Goal: Information Seeking & Learning: Learn about a topic

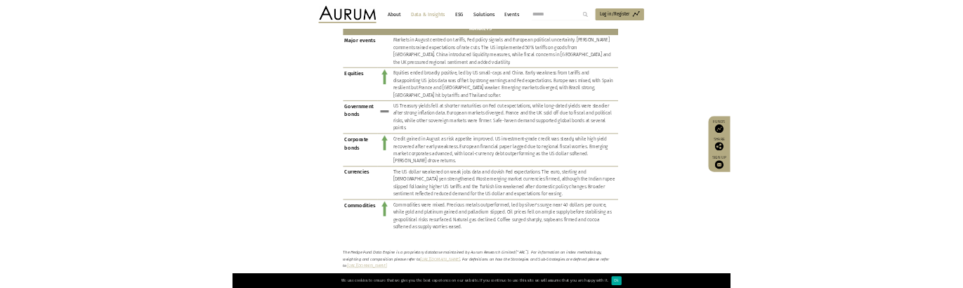
scroll to position [1057, 0]
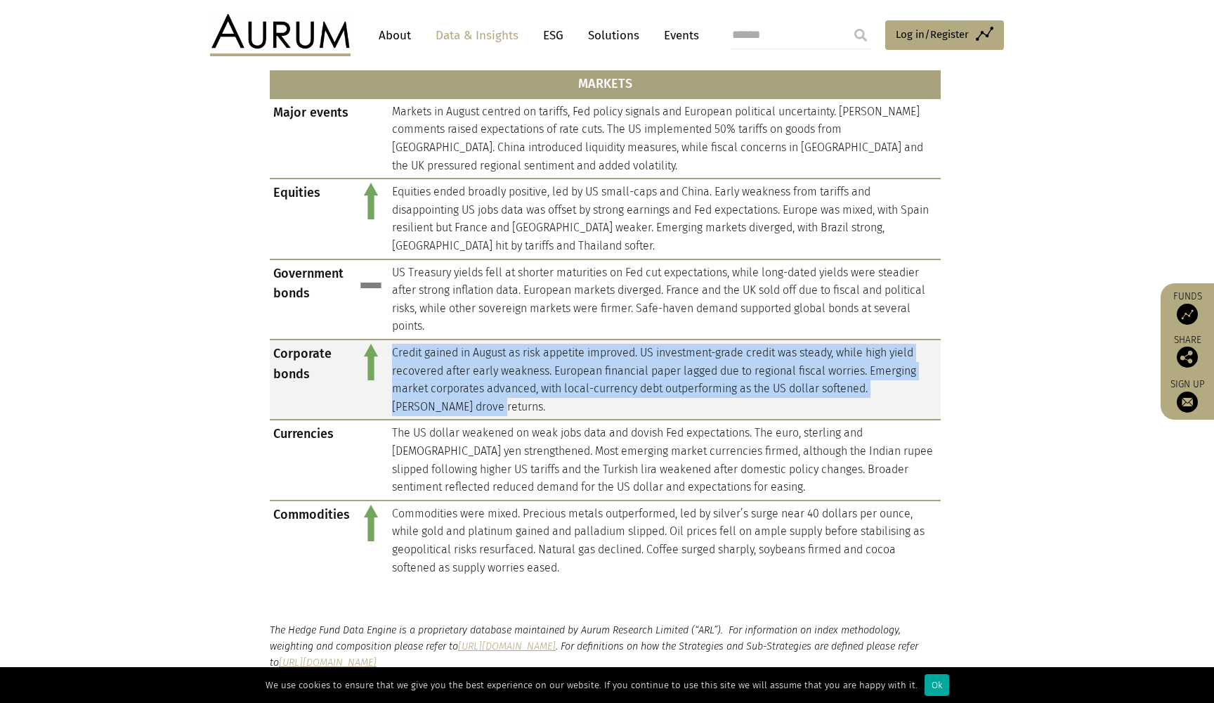
drag, startPoint x: 392, startPoint y: 335, endPoint x: 436, endPoint y: 387, distance: 68.3
click at [436, 387] on td "Credit gained in August as risk appetite improved. US investment-grade credit w…" at bounding box center [665, 379] width 552 height 80
copy td "Credit gained in August as risk appetite improved. US investment-grade credit w…"
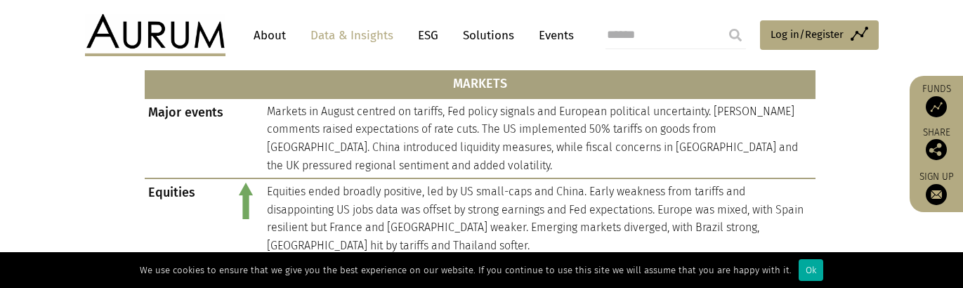
click at [278, 0] on html "CONTACT About Data & Insights ESG Solutions Events Access Funds Log in/Register…" at bounding box center [481, 283] width 963 height 2680
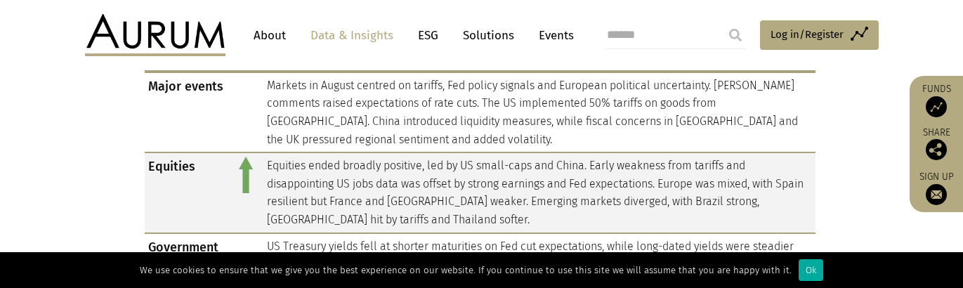
scroll to position [1083, 0]
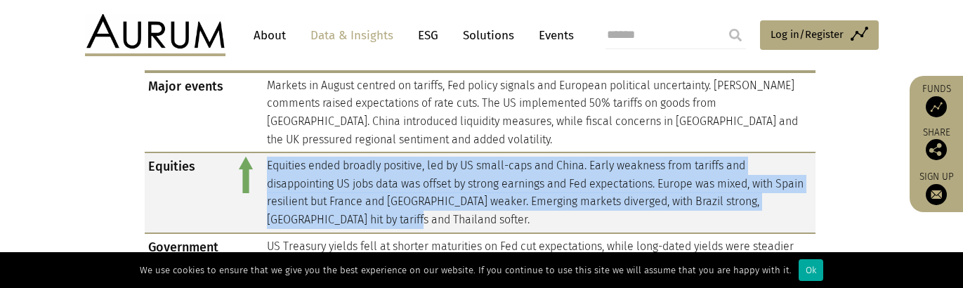
drag, startPoint x: 268, startPoint y: 151, endPoint x: 412, endPoint y: 206, distance: 154.1
click at [412, 206] on td "Equities ended broadly positive, led by US small-caps and China. Early weakness…" at bounding box center [539, 192] width 552 height 80
copy td "Equities ended broadly positive, led by US small-caps and China. Early weakness…"
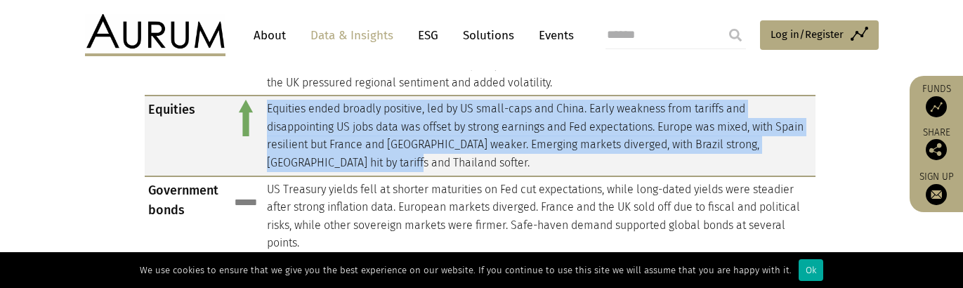
scroll to position [1140, 0]
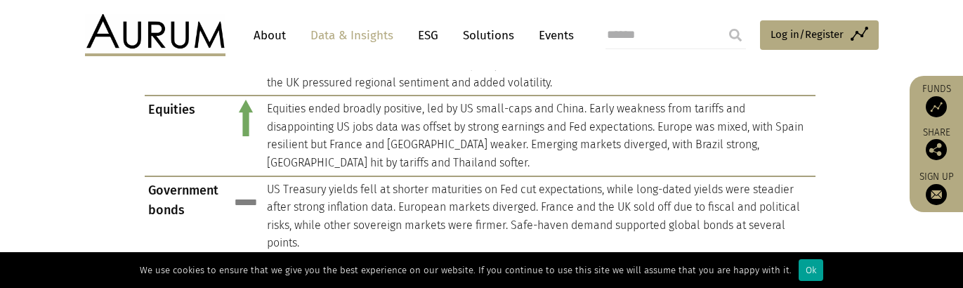
click at [802, 267] on div "Ok" at bounding box center [811, 270] width 25 height 22
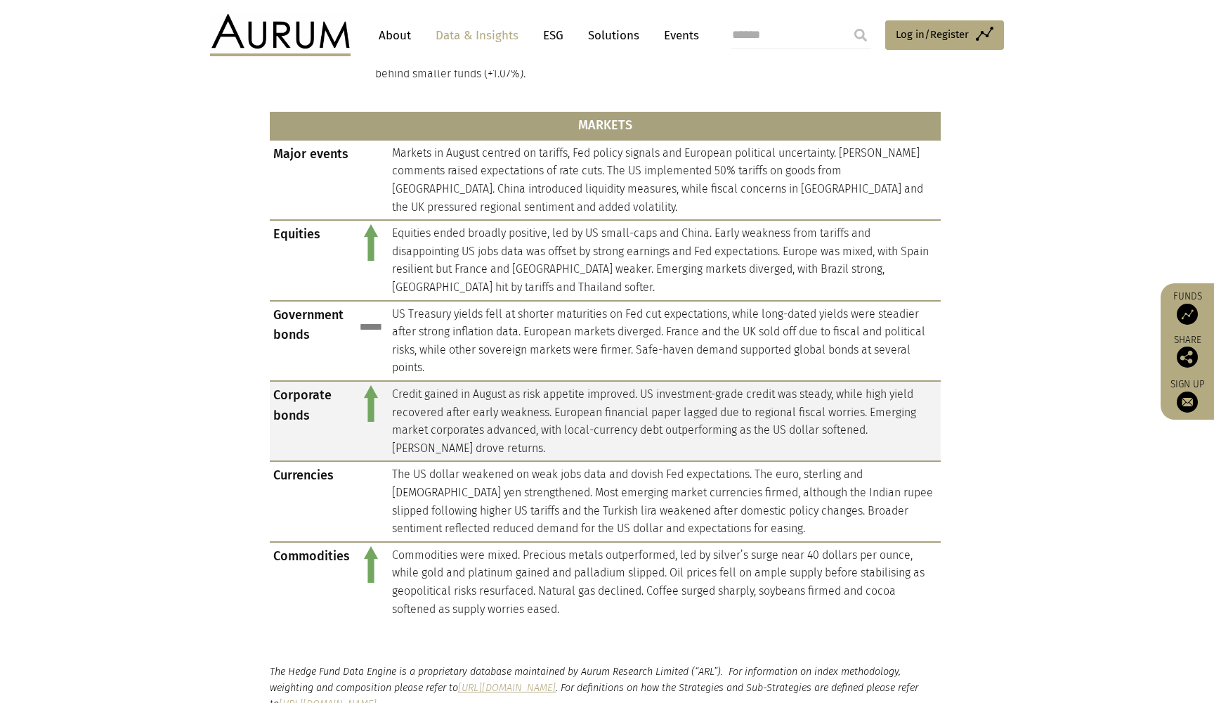
scroll to position [1009, 0]
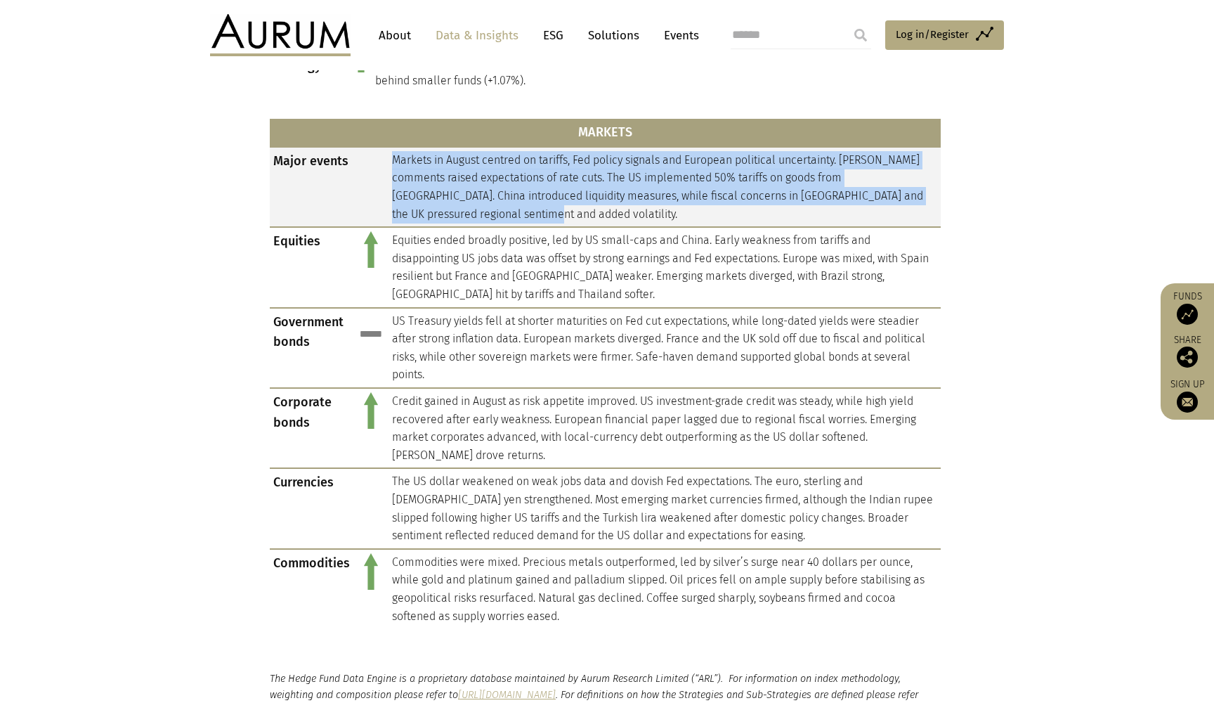
drag, startPoint x: 391, startPoint y: 147, endPoint x: 494, endPoint y: 205, distance: 118.0
click at [494, 205] on td "Markets in August centred on tariffs, Fed policy signals and European political…" at bounding box center [665, 187] width 552 height 80
copy td "Markets in August centred on tariffs, Fed policy signals and European political…"
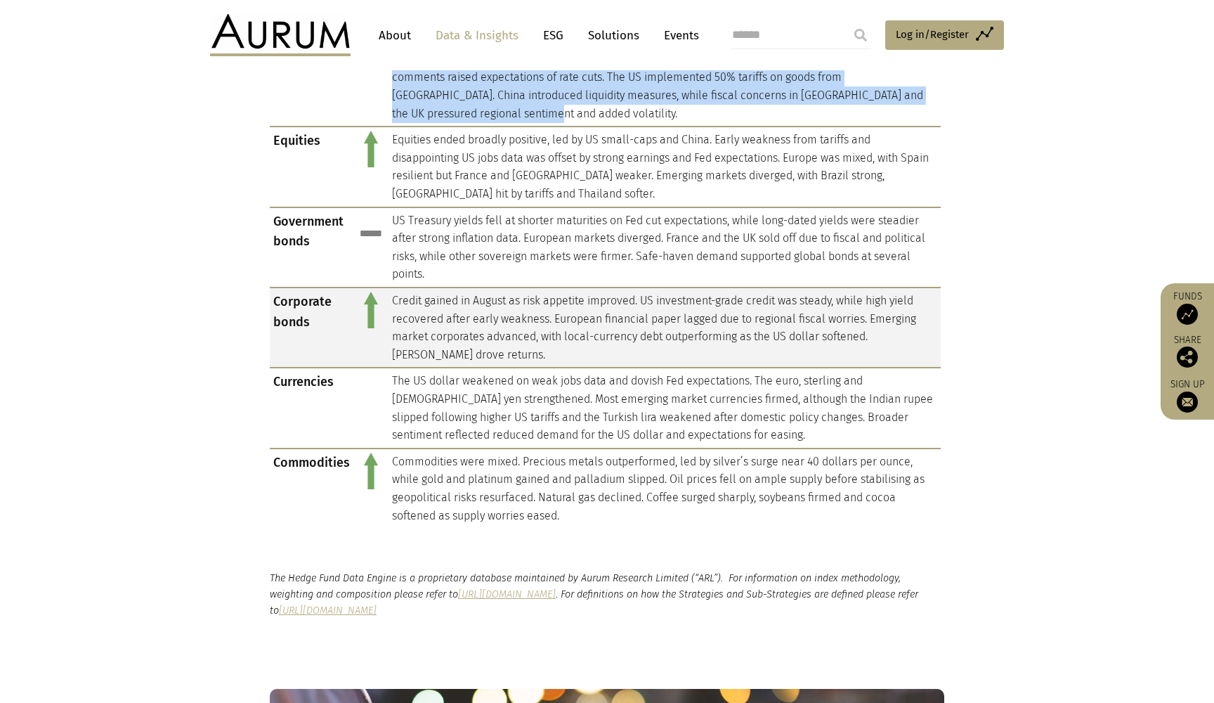
scroll to position [1115, 0]
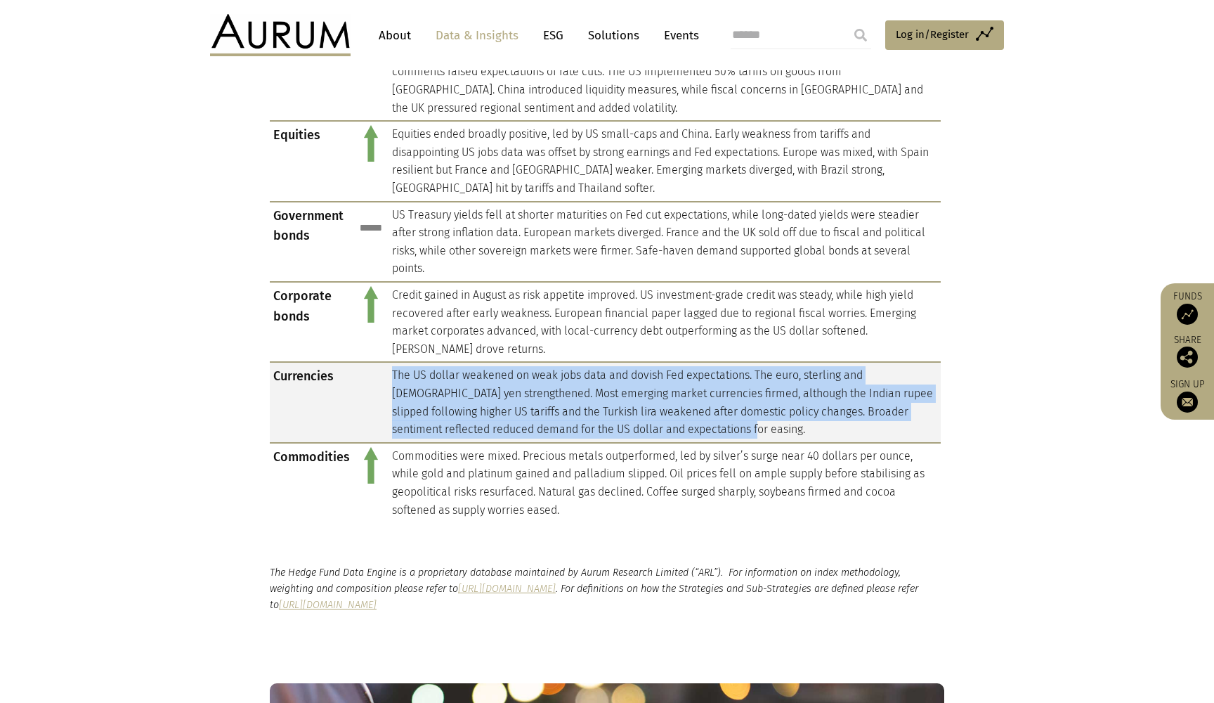
drag, startPoint x: 392, startPoint y: 361, endPoint x: 680, endPoint y: 409, distance: 292.0
click at [680, 409] on td "The US dollar weakened on weak jobs data and dovish Fed expectations. The euro,…" at bounding box center [665, 402] width 552 height 80
copy td "The US dollar weakened on weak jobs data and dovish Fed expectations. The euro,…"
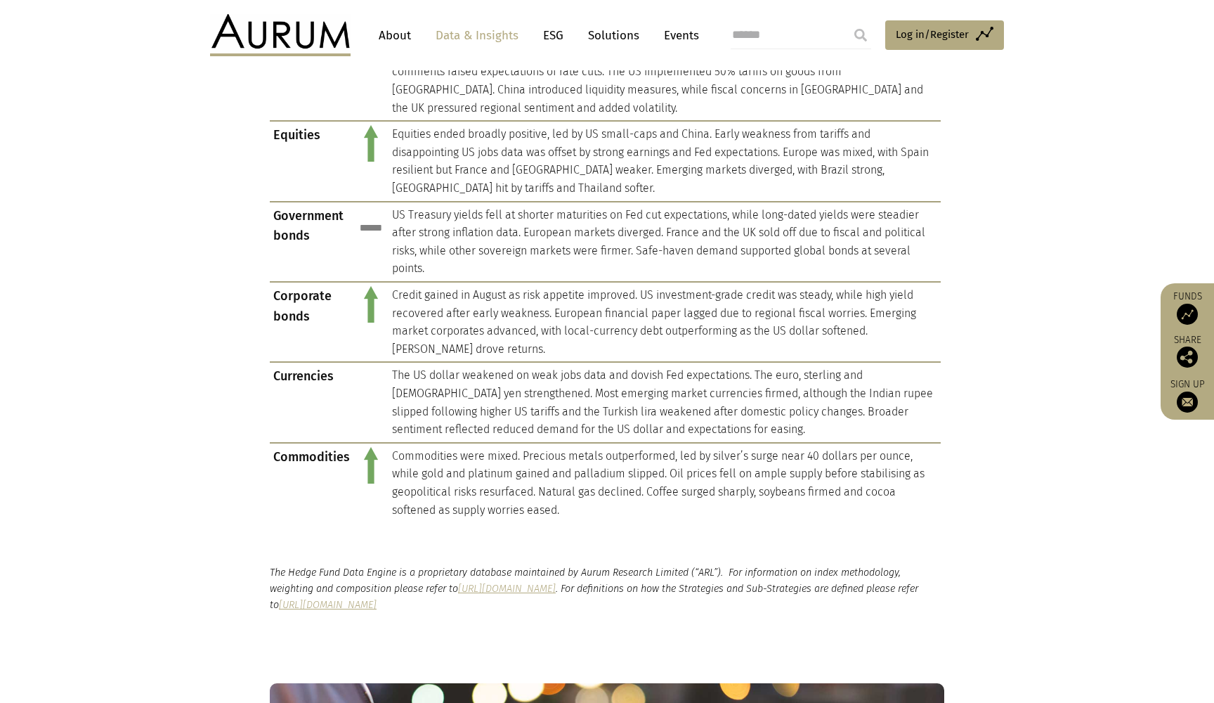
click at [362, 529] on section "The Hedge Fund Data Engine is a proprietary database maintained by Aurum Resear…" at bounding box center [607, 588] width 1214 height 119
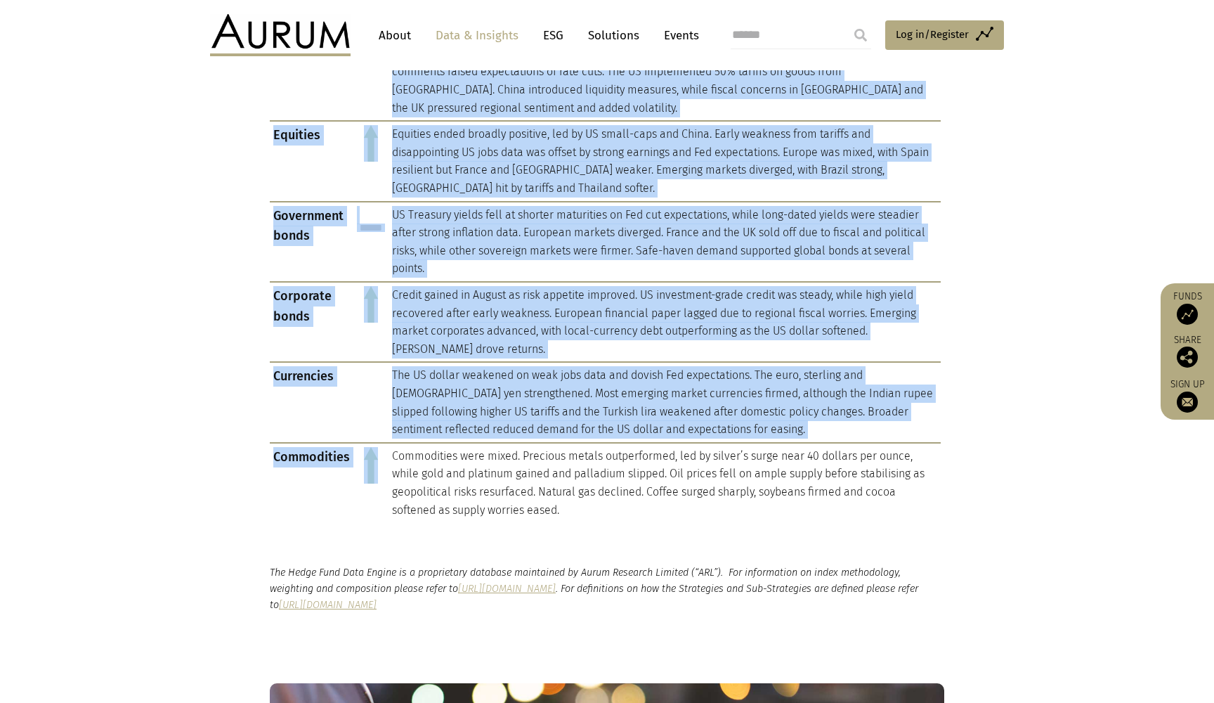
drag, startPoint x: 392, startPoint y: 437, endPoint x: 588, endPoint y: 504, distance: 207.1
click at [588, 504] on div "HEDGE FUNDS Hedge fund composite Hedge fund performance was positive in August.…" at bounding box center [605, 60] width 671 height 937
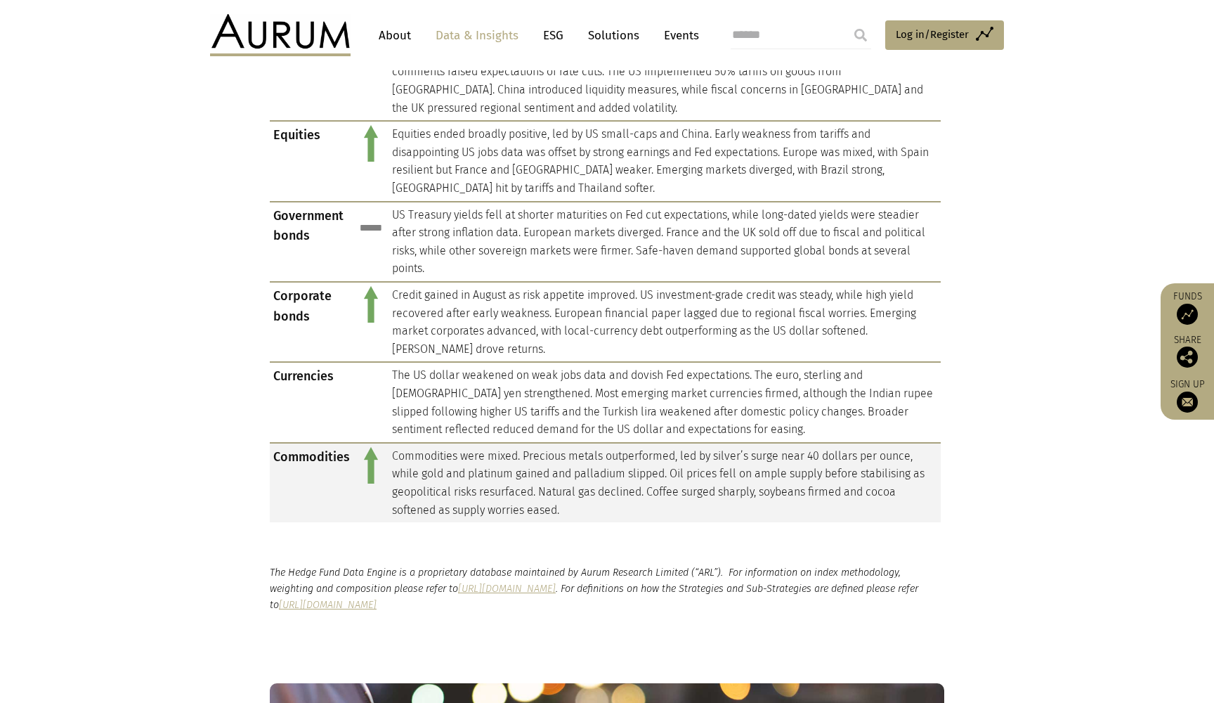
click at [571, 485] on td "Commodities were mixed. Precious metals outperformed, led by silver’s surge nea…" at bounding box center [665, 482] width 552 height 79
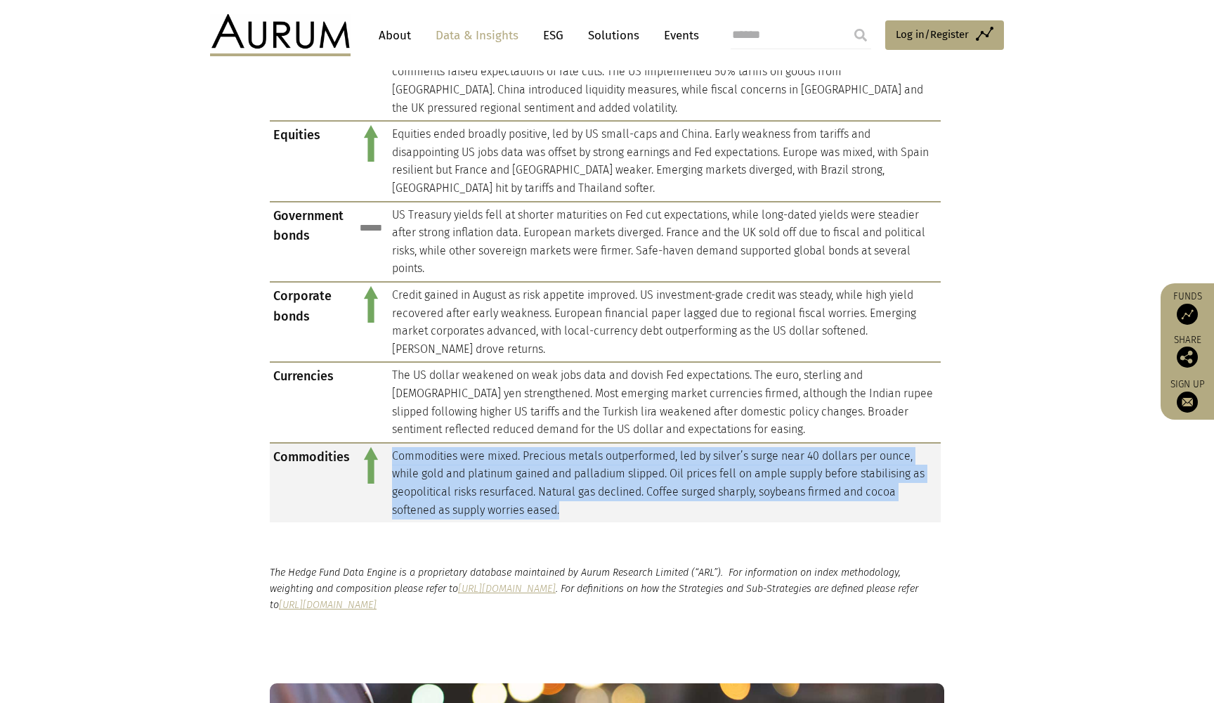
drag, startPoint x: 392, startPoint y: 437, endPoint x: 563, endPoint y: 486, distance: 177.7
click at [563, 486] on td "Commodities were mixed. Precious metals outperformed, led by silver’s surge nea…" at bounding box center [665, 482] width 552 height 79
copy td "Commodities were mixed. Precious metals outperformed, led by silver’s surge nea…"
